Goal: Find contact information: Find contact information

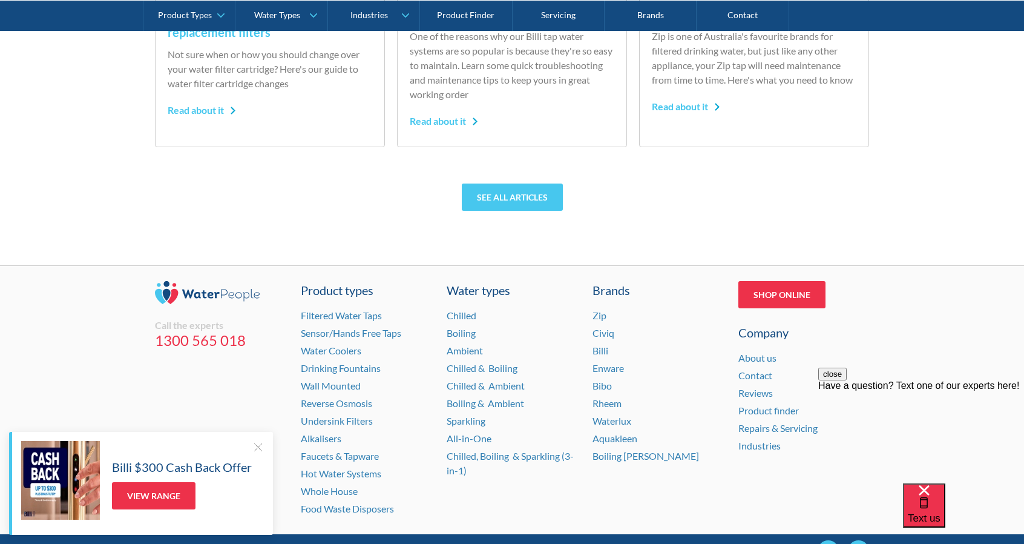
scroll to position [3356, 0]
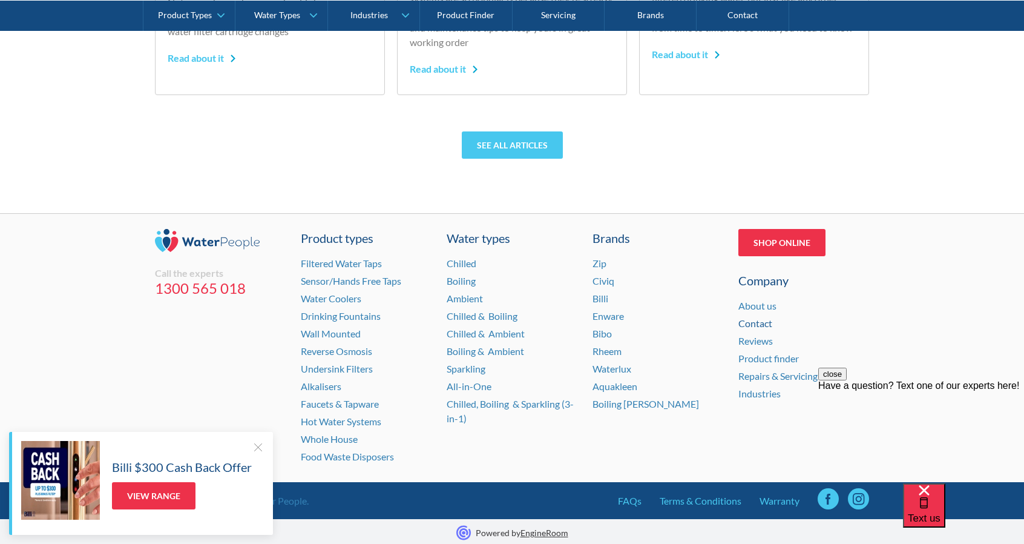
click at [761, 325] on link "Contact" at bounding box center [756, 323] width 34 height 12
